Goal: Task Accomplishment & Management: Manage account settings

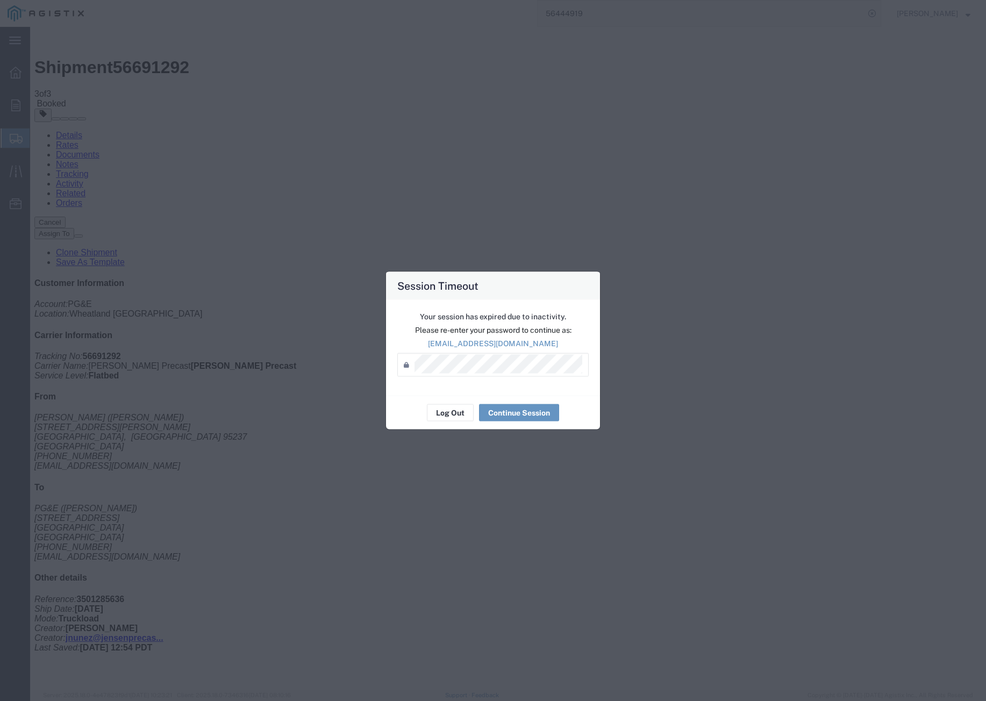
click at [454, 422] on div "Log Out Continue Session" at bounding box center [493, 413] width 214 height 34
click at [452, 415] on button "Log Out" at bounding box center [450, 412] width 47 height 17
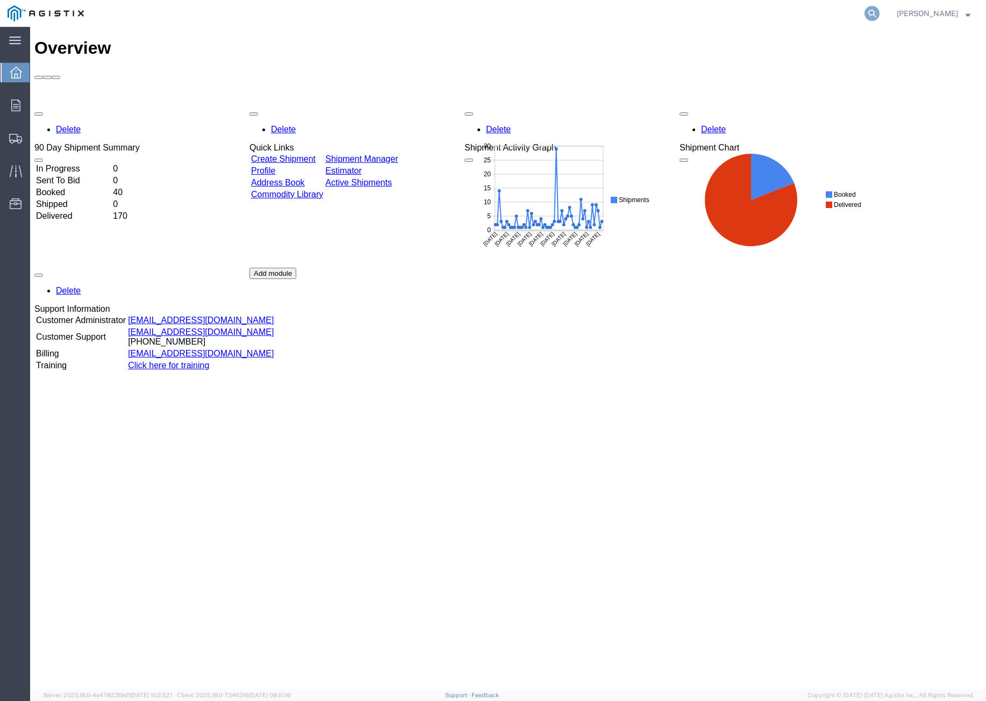
click at [880, 12] on icon at bounding box center [872, 13] width 15 height 15
click at [711, 16] on input "search" at bounding box center [701, 14] width 327 height 26
click at [705, 11] on input "search" at bounding box center [701, 14] width 327 height 26
paste input "56673350"
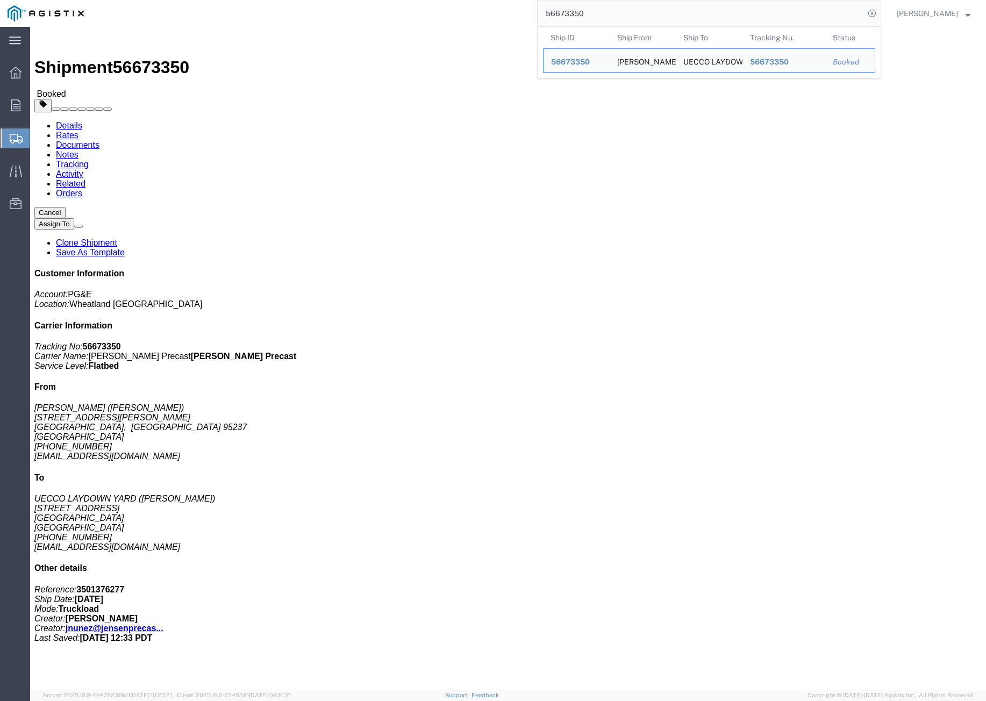
click div "Shipment Detail Ship From [PERSON_NAME] PRECAST ([PERSON_NAME]) [STREET_ADDRESS…"
drag, startPoint x: 624, startPoint y: 20, endPoint x: 545, endPoint y: 11, distance: 80.1
click at [545, 11] on div "56673350 Ship ID Ship From Ship To Tracking Nu. Status Ship ID 56673350 Ship Fr…" at bounding box center [486, 13] width 790 height 27
paste input "584007"
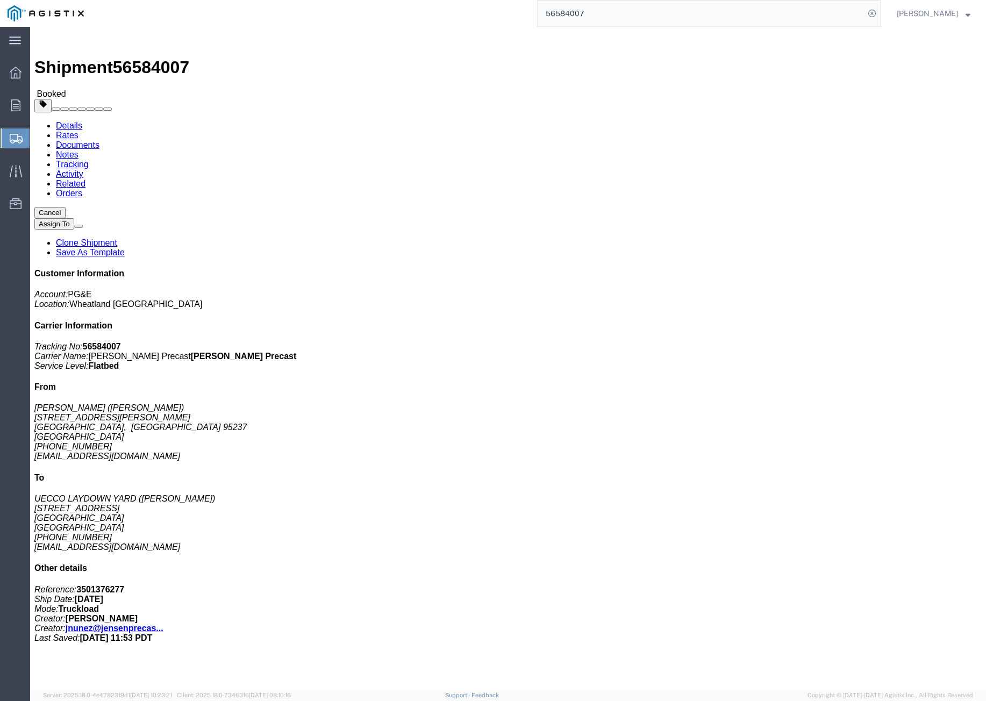
click button "Cancel"
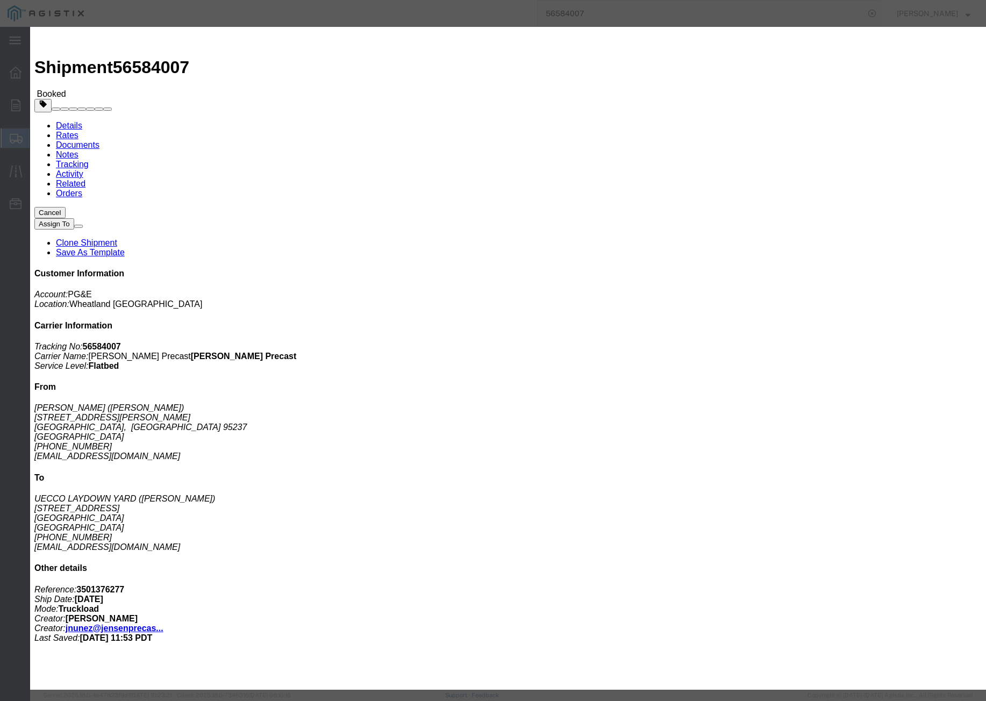
click button "Yes"
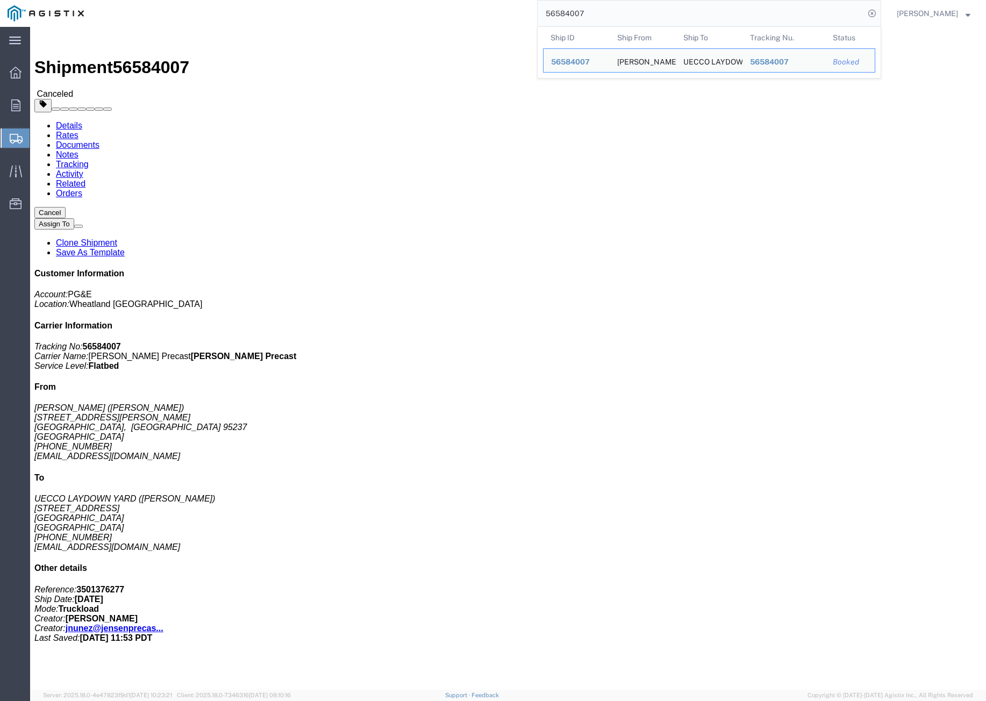
click at [609, 13] on input "56584007" at bounding box center [701, 14] width 327 height 26
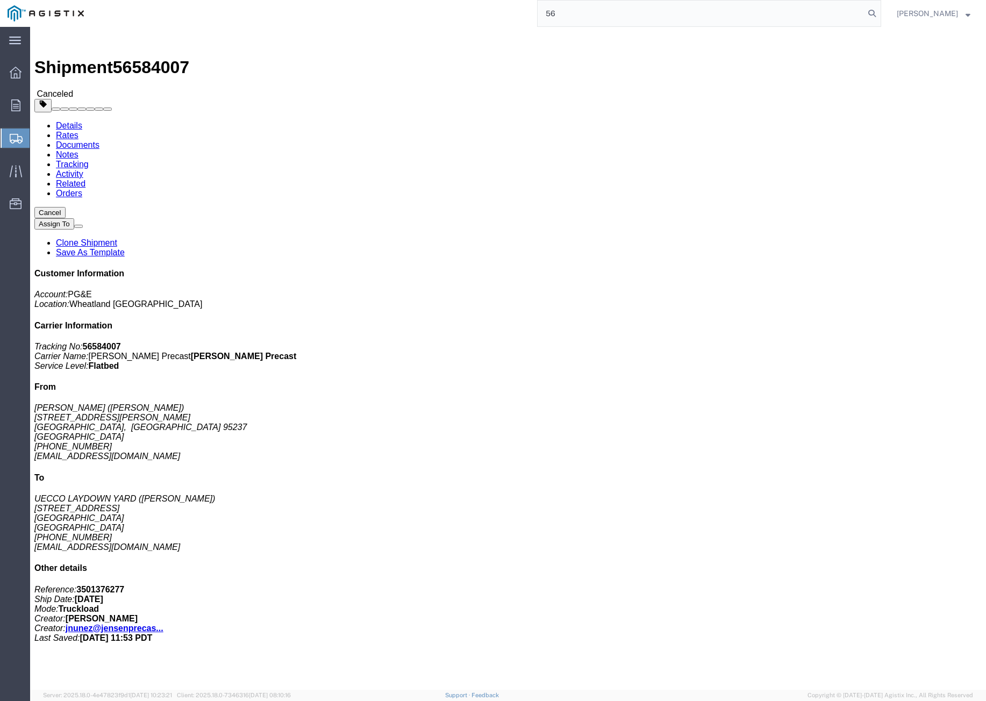
type input "5"
paste input "56673350"
type input "56673350"
click button "Cancel"
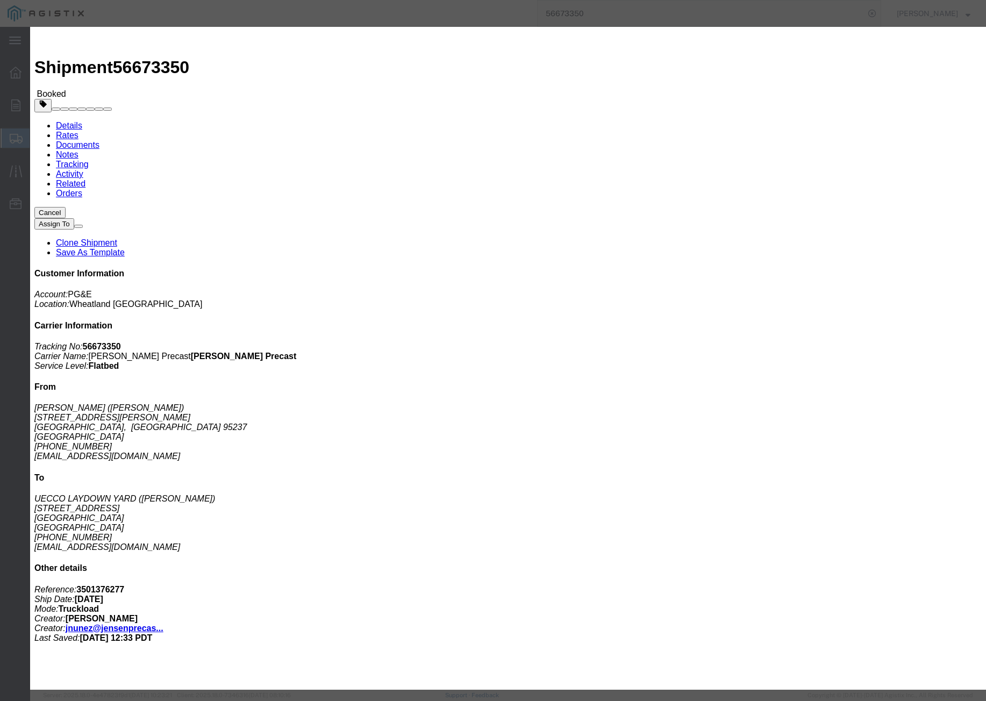
click button "Yes"
